Goal: Find specific page/section: Find specific page/section

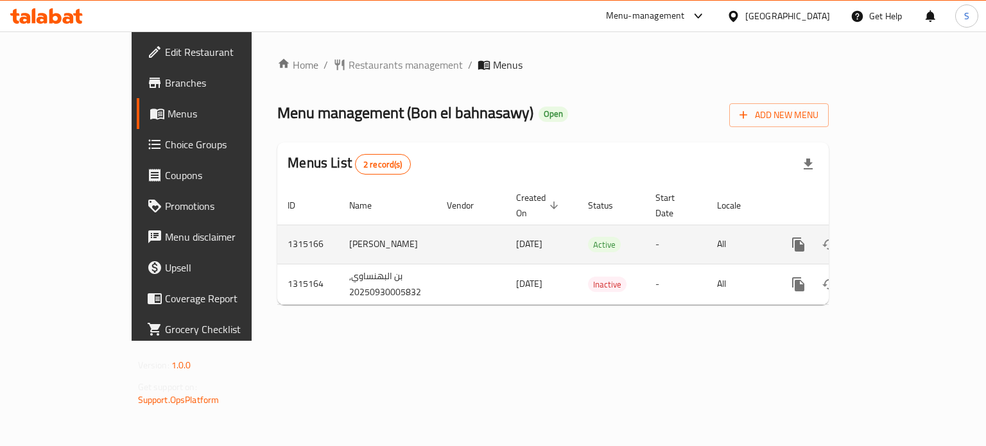
click at [899, 237] on icon "enhanced table" at bounding box center [891, 244] width 15 height 15
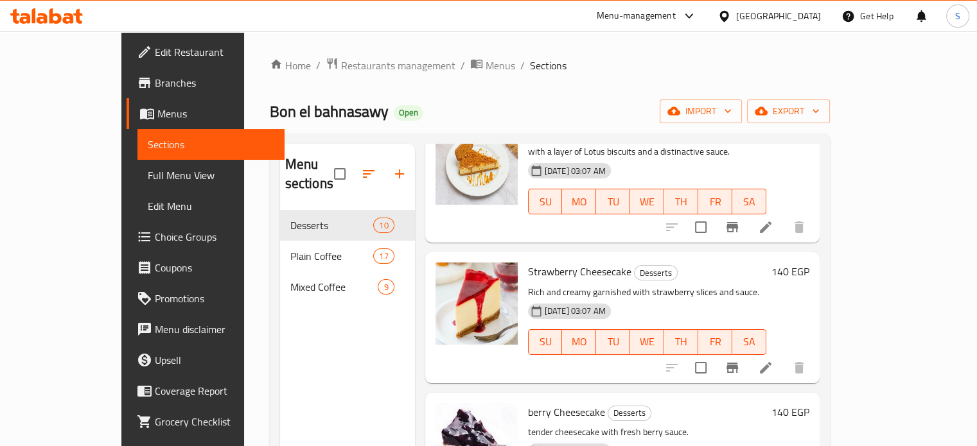
scroll to position [816, 0]
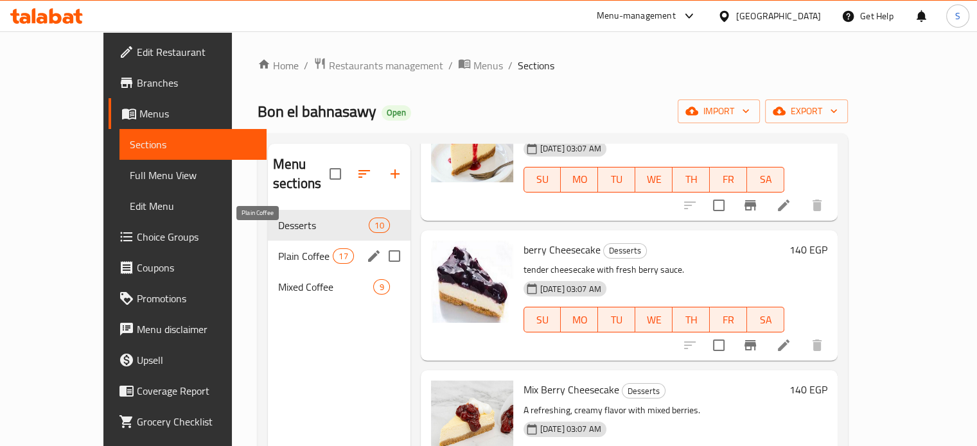
click at [278, 249] on span "Plain Coffee" at bounding box center [305, 256] width 55 height 15
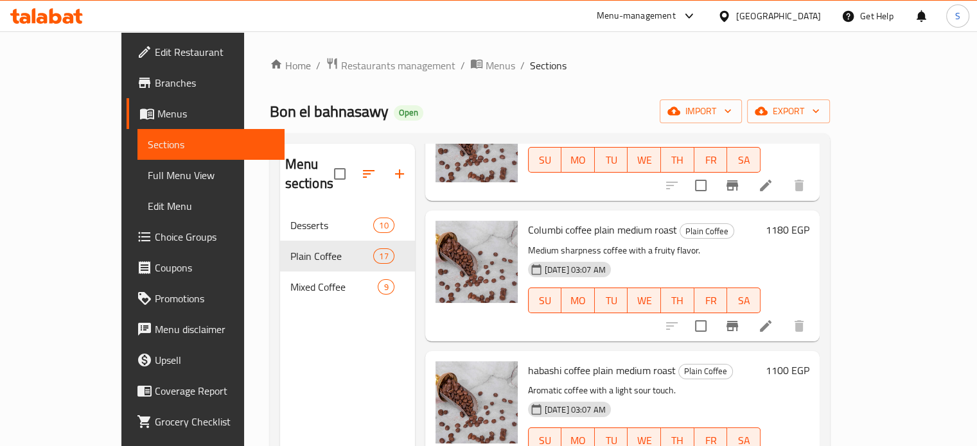
scroll to position [956, 0]
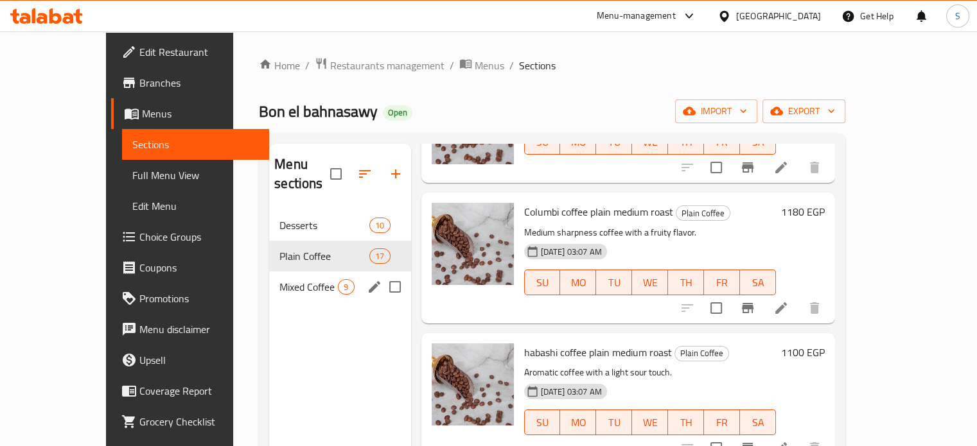
click at [269, 276] on div "Mixed Coffee 9" at bounding box center [339, 287] width 141 height 31
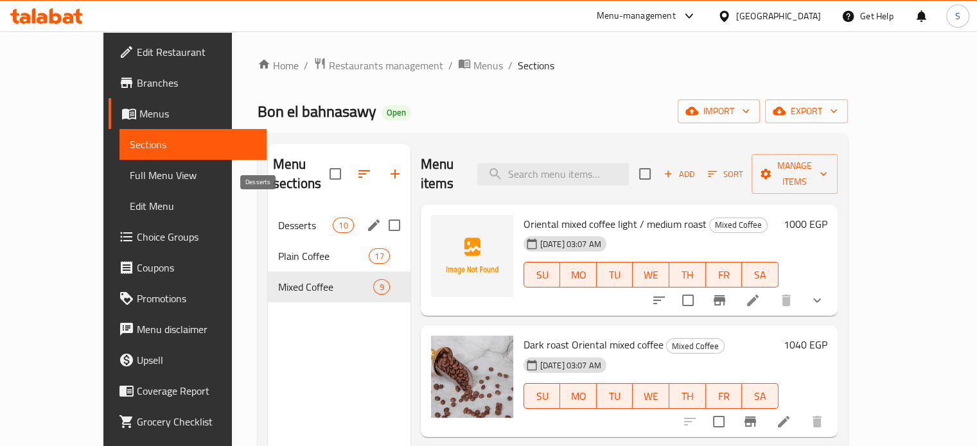
click at [285, 218] on span "Desserts" at bounding box center [305, 225] width 55 height 15
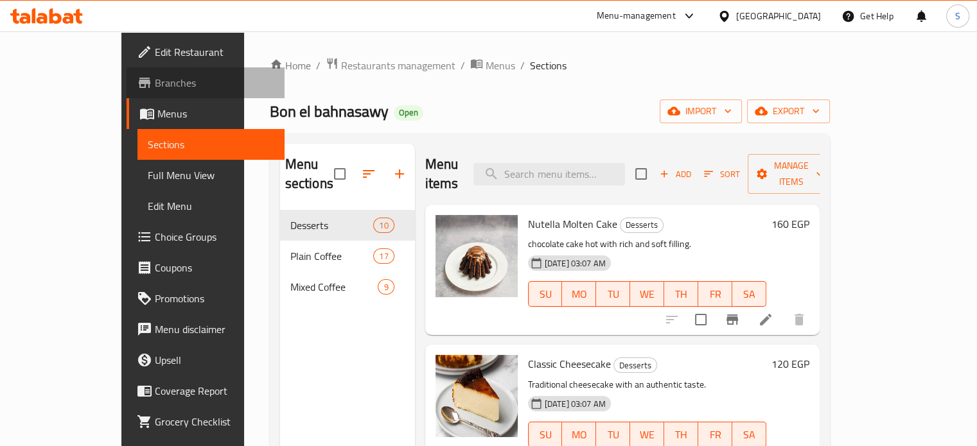
click at [155, 75] on span "Branches" at bounding box center [214, 82] width 119 height 15
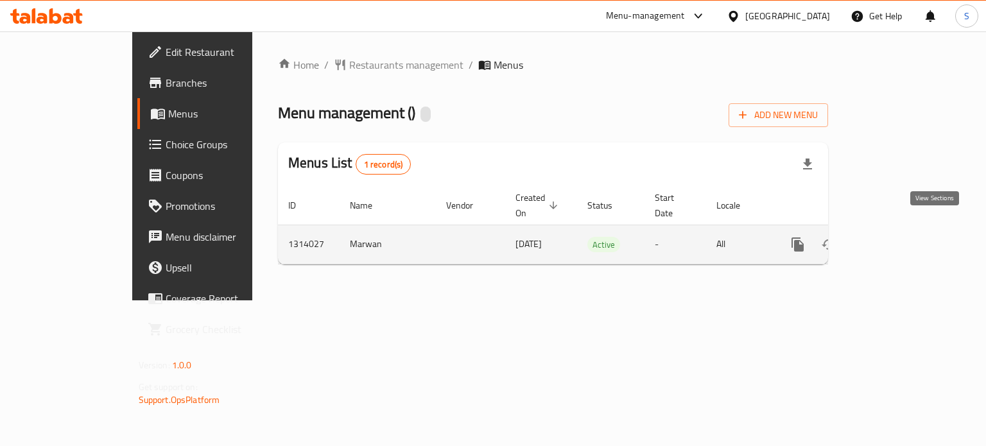
click at [898, 237] on icon "enhanced table" at bounding box center [890, 244] width 15 height 15
click at [906, 229] on link "enhanced table" at bounding box center [890, 244] width 31 height 31
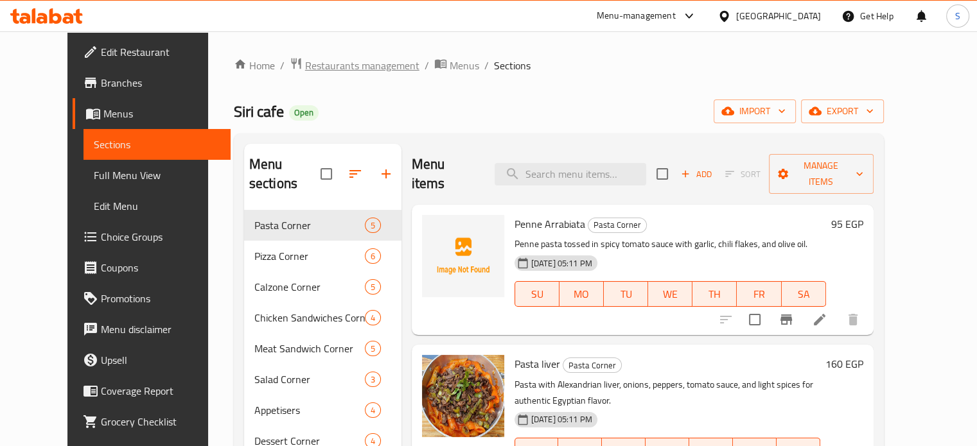
click at [324, 58] on span "Restaurants management" at bounding box center [362, 65] width 114 height 15
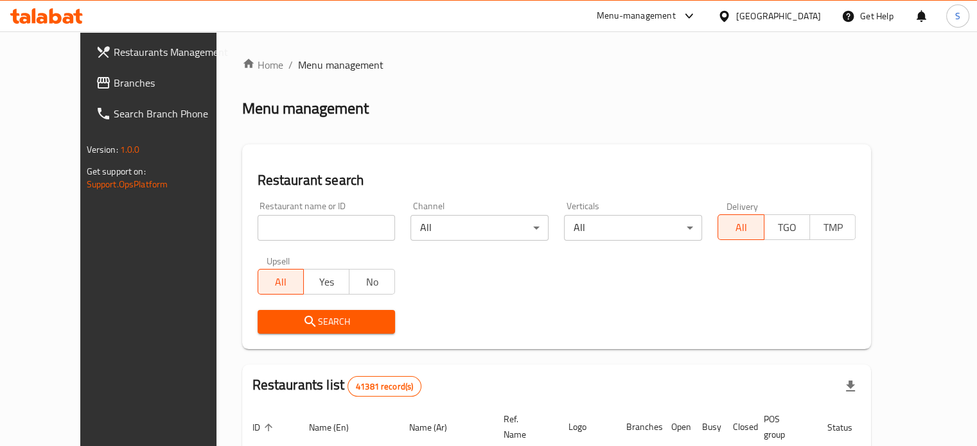
click at [294, 225] on input "search" at bounding box center [327, 228] width 138 height 26
paste input "مطاعم ابوشريف"
type input "مطاعم ابوشريف"
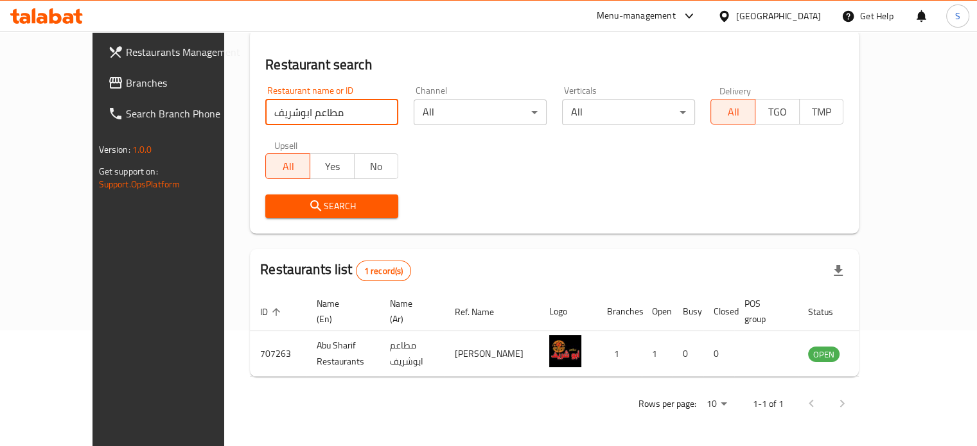
scroll to position [116, 0]
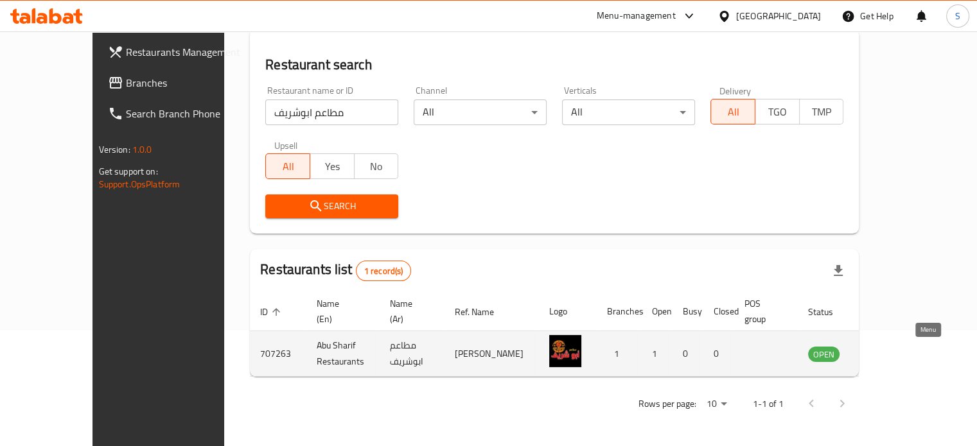
click at [891, 347] on icon "enhanced table" at bounding box center [882, 353] width 15 height 15
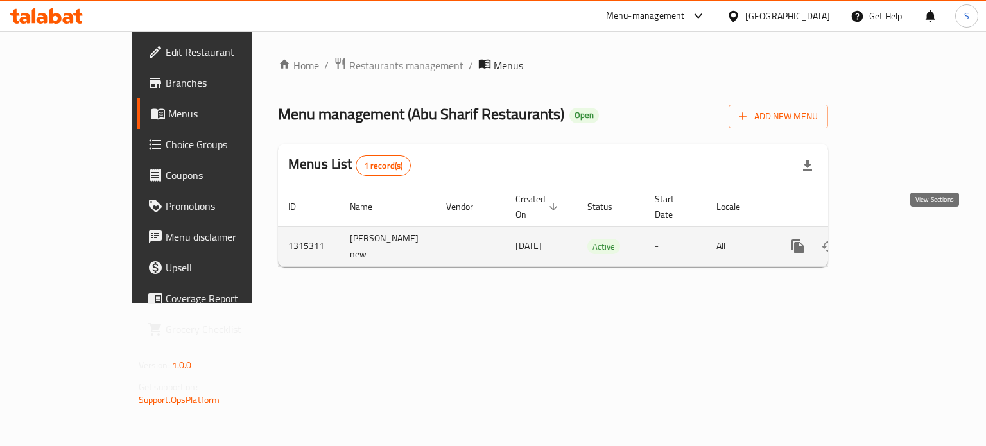
click at [906, 231] on link "enhanced table" at bounding box center [890, 246] width 31 height 31
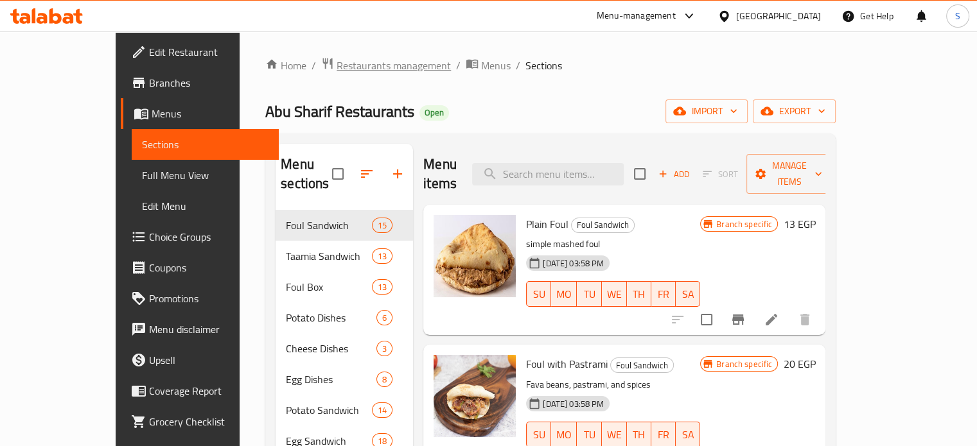
click at [349, 60] on span "Restaurants management" at bounding box center [394, 65] width 114 height 15
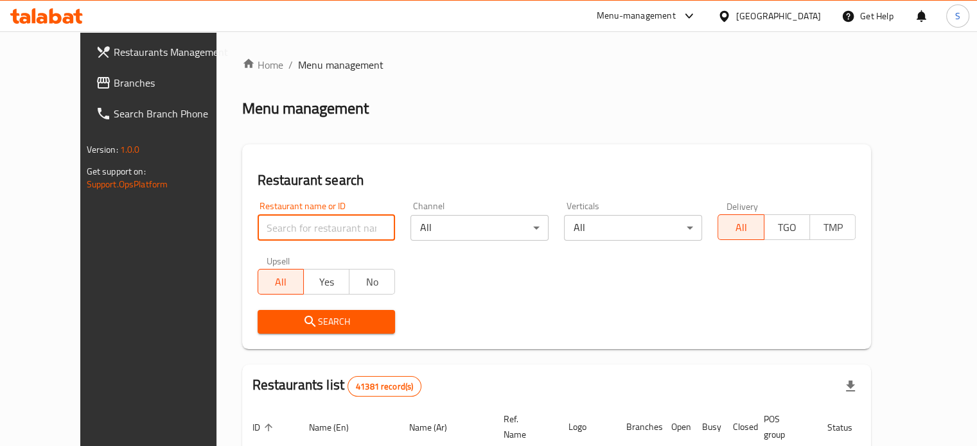
paste input "TLF"
click at [309, 236] on input "TLF" at bounding box center [327, 228] width 138 height 26
type input "TLF"
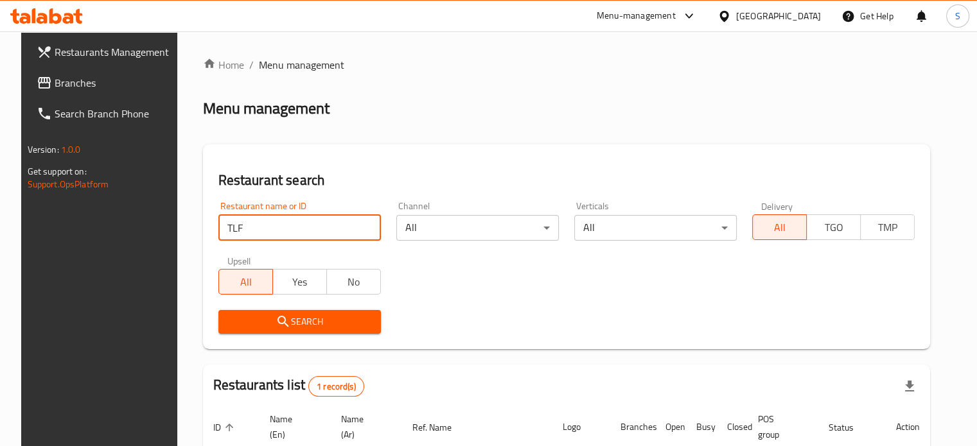
scroll to position [116, 0]
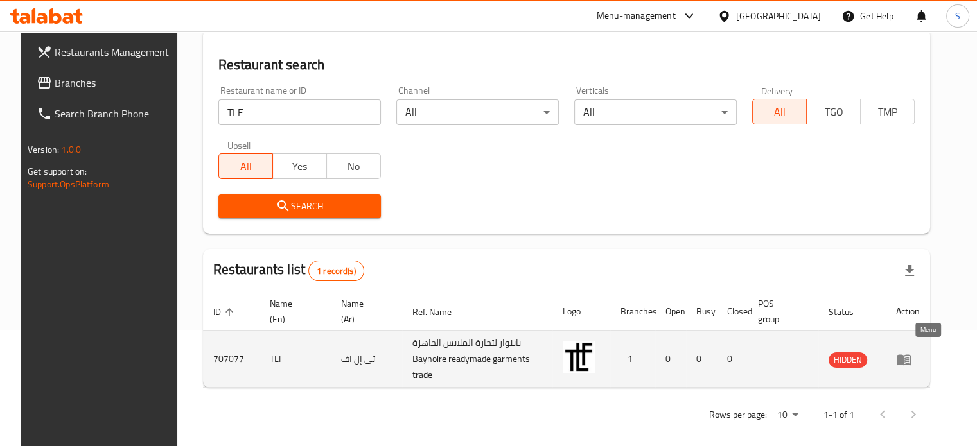
click at [911, 352] on icon "enhanced table" at bounding box center [903, 359] width 15 height 15
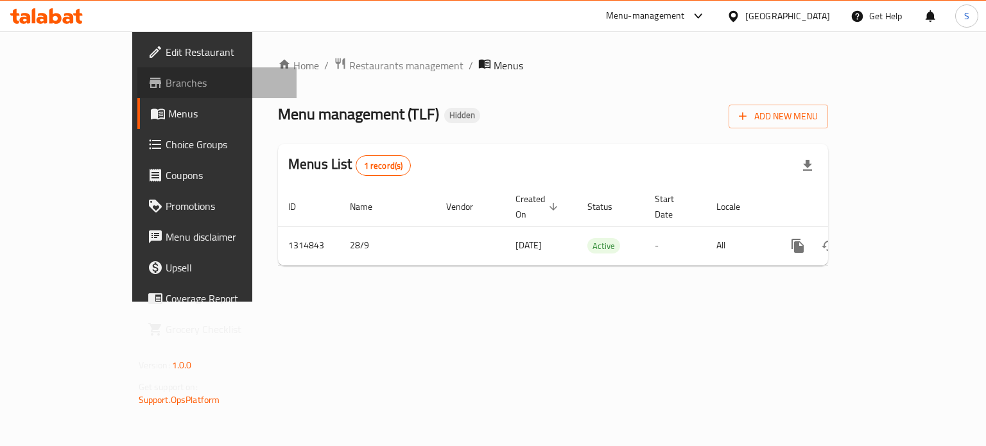
click at [166, 89] on span "Branches" at bounding box center [226, 82] width 121 height 15
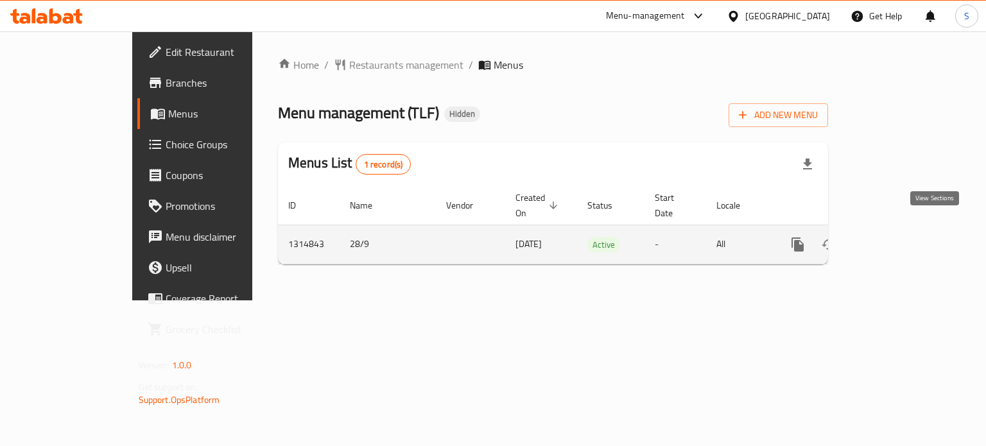
click at [898, 237] on icon "enhanced table" at bounding box center [890, 244] width 15 height 15
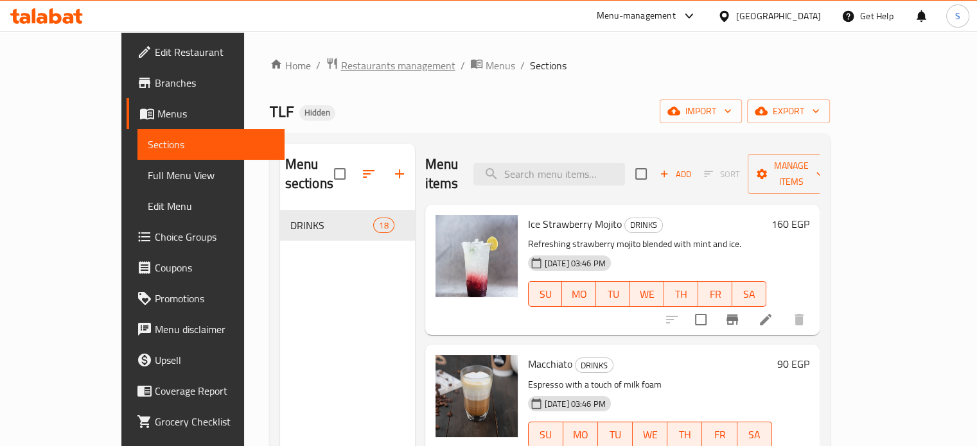
click at [341, 70] on span "Restaurants management" at bounding box center [398, 65] width 114 height 15
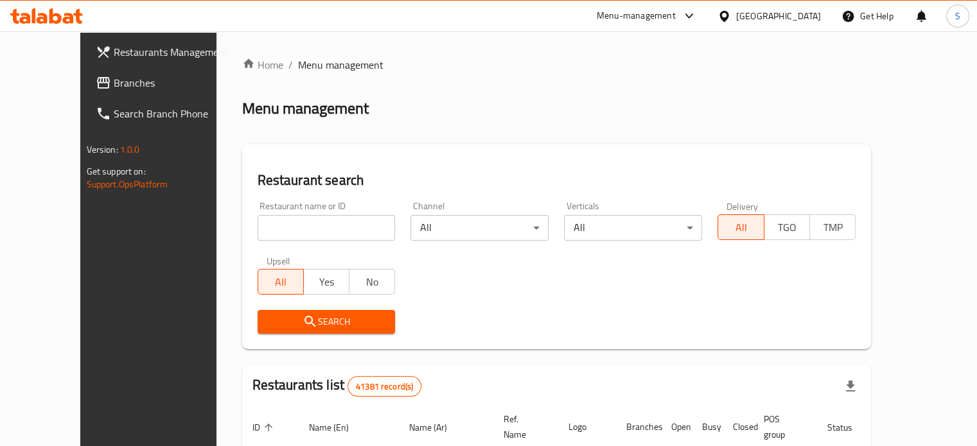
click at [286, 224] on input "search" at bounding box center [327, 228] width 138 height 26
paste input "مراسيم اليمن"
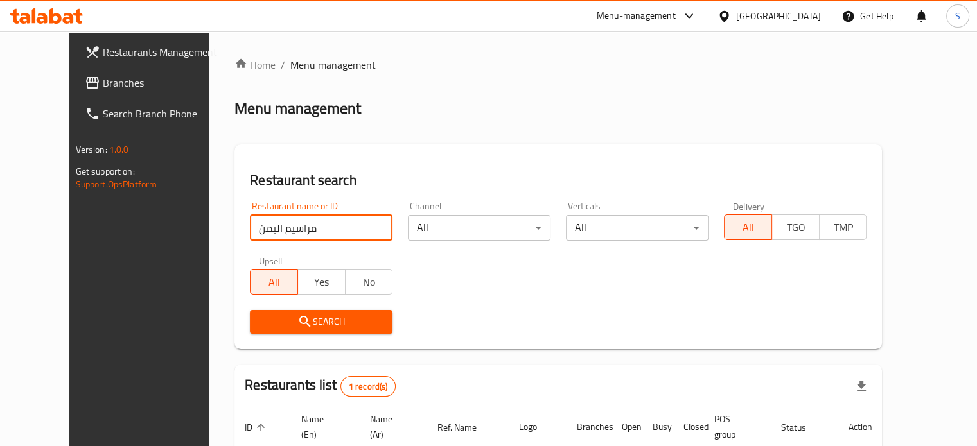
scroll to position [116, 0]
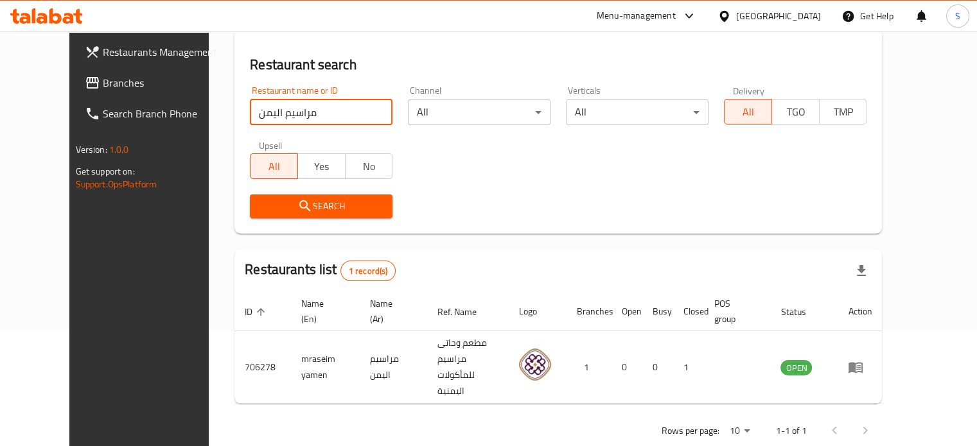
click at [298, 123] on input "مراسيم اليمن" at bounding box center [321, 113] width 143 height 26
paste input "Beef rush"
click at [298, 123] on input "مراسيم اليمن" at bounding box center [321, 113] width 143 height 26
type input "Beef rush"
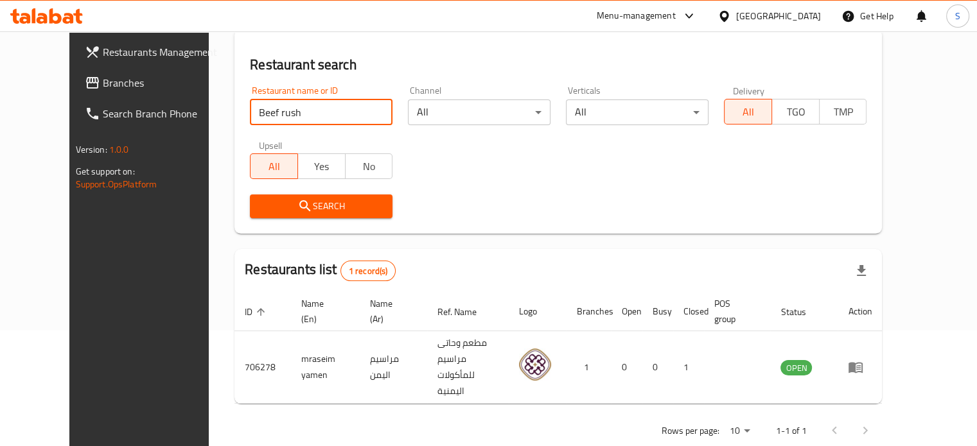
click button "Search" at bounding box center [321, 207] width 143 height 24
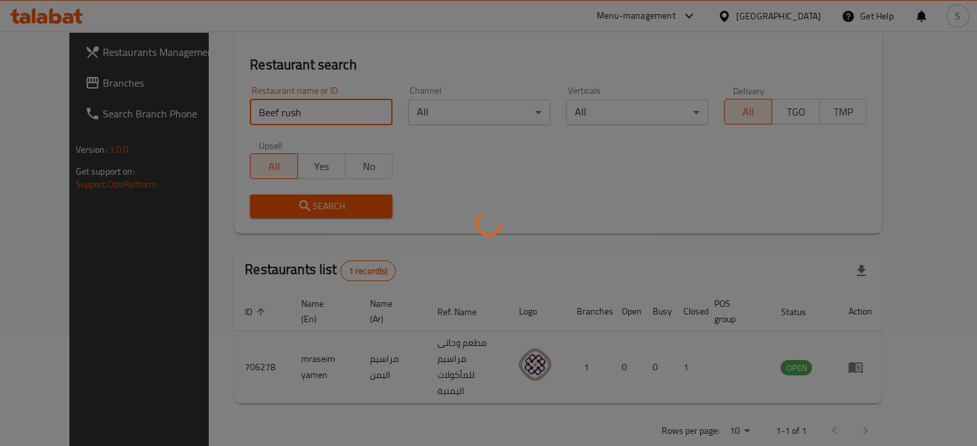
scroll to position [100, 0]
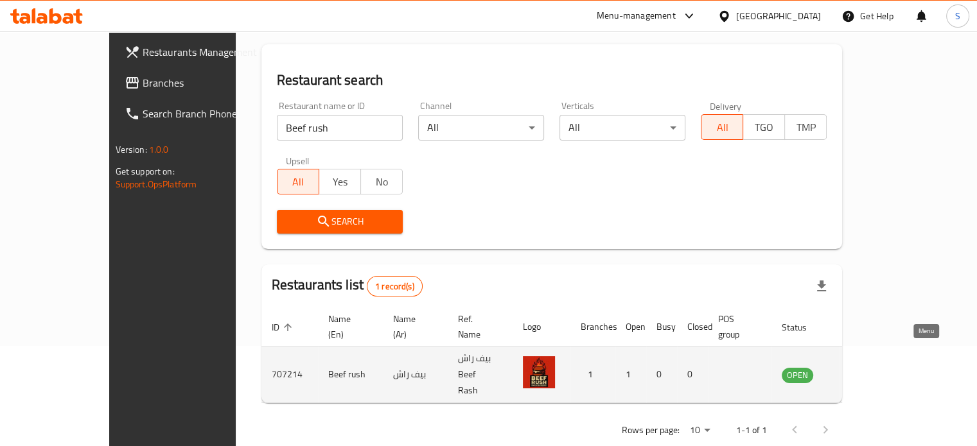
click at [864, 370] on icon "enhanced table" at bounding box center [857, 375] width 14 height 11
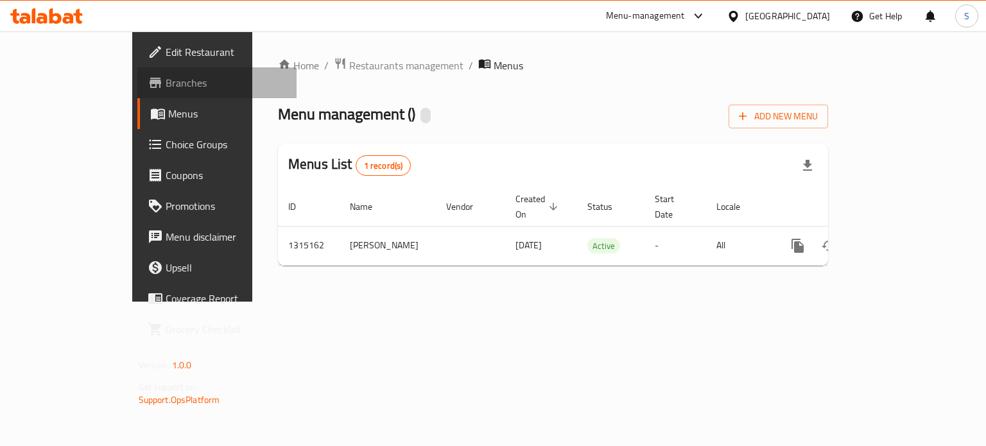
click at [166, 84] on span "Branches" at bounding box center [226, 82] width 121 height 15
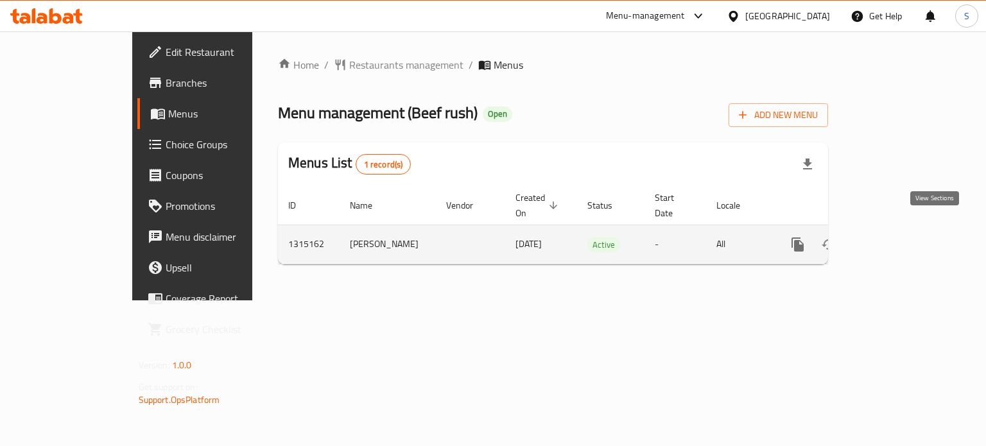
click at [898, 237] on icon "enhanced table" at bounding box center [890, 244] width 15 height 15
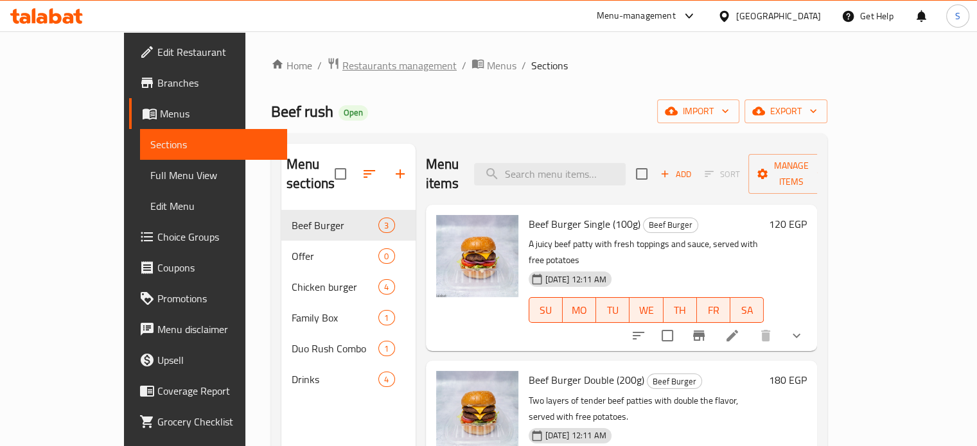
click at [342, 64] on span "Restaurants management" at bounding box center [399, 65] width 114 height 15
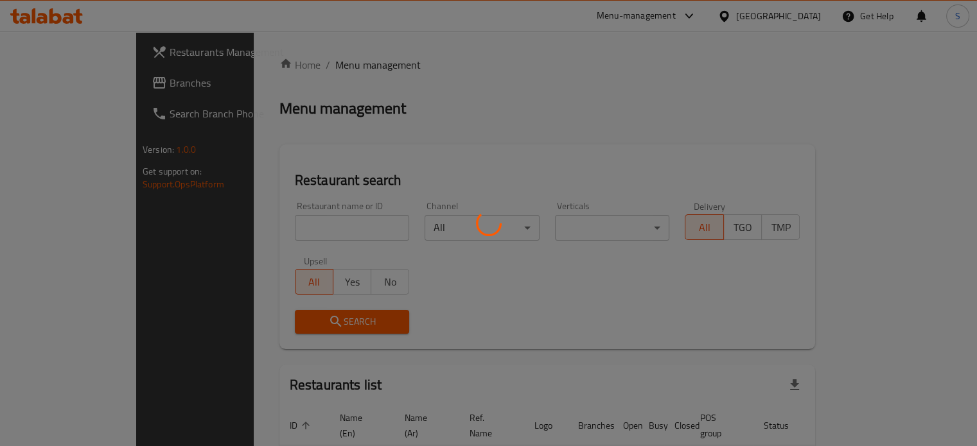
click at [274, 220] on div at bounding box center [488, 223] width 977 height 446
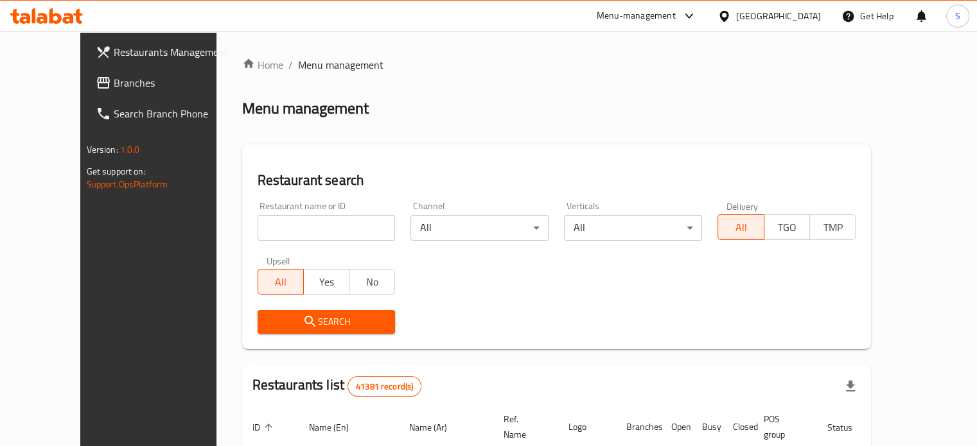
click at [273, 224] on input "search" at bounding box center [327, 228] width 138 height 26
paste input "حاتي المدينه"
click button "Search" at bounding box center [327, 322] width 138 height 24
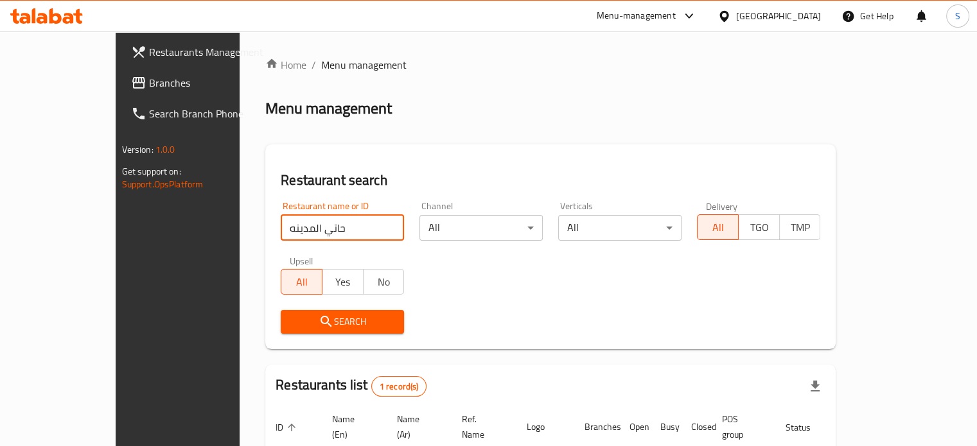
scroll to position [100, 0]
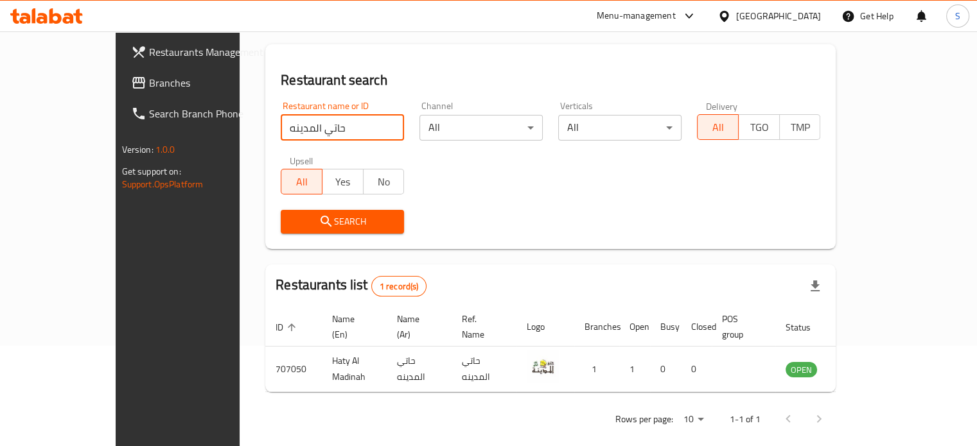
click at [313, 118] on input "حاتي المدينه" at bounding box center [342, 128] width 123 height 26
click at [315, 118] on input "حاتي المدينه" at bounding box center [342, 128] width 123 height 26
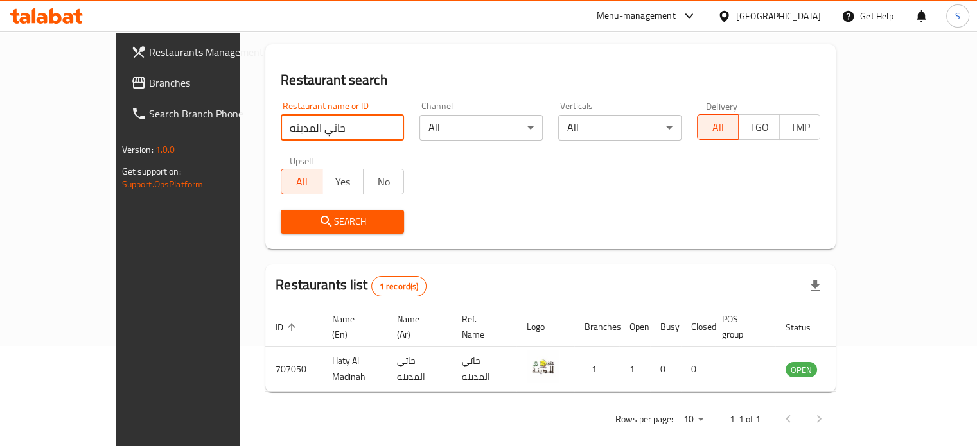
click at [315, 118] on input "حاتي المدينه" at bounding box center [342, 128] width 123 height 26
paste input "CORTO LAB CAFE"
type input "CORTO LAB CAFE"
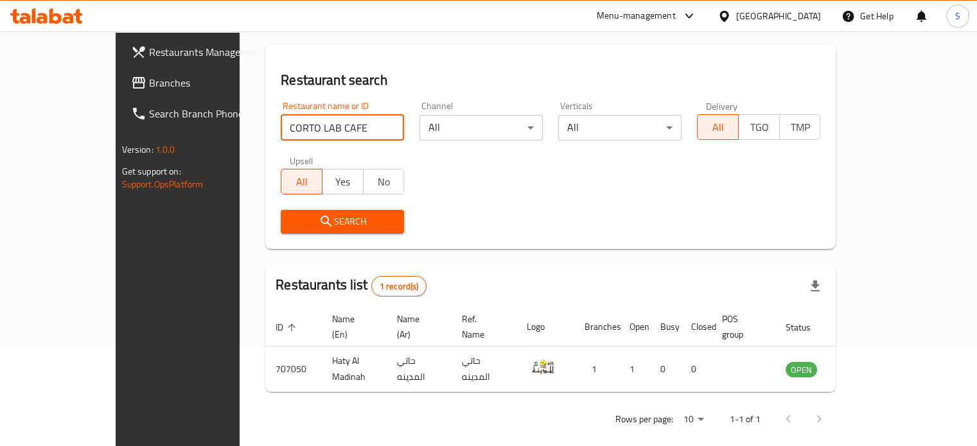
click button "Search" at bounding box center [342, 222] width 123 height 24
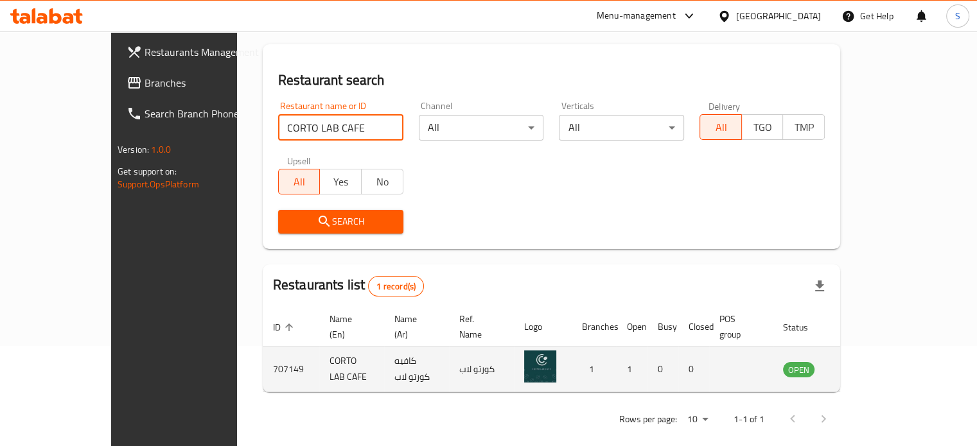
click at [866, 362] on icon "enhanced table" at bounding box center [857, 369] width 15 height 15
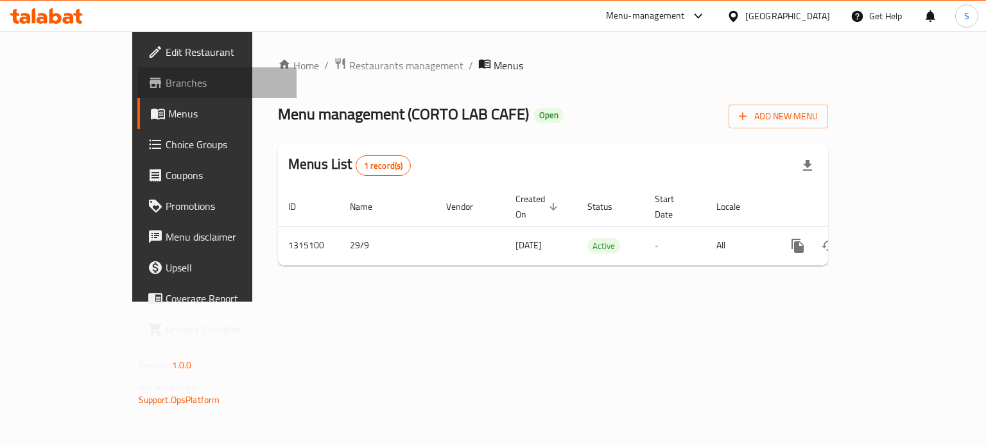
click at [166, 80] on span "Branches" at bounding box center [226, 82] width 121 height 15
